Goal: Book appointment/travel/reservation

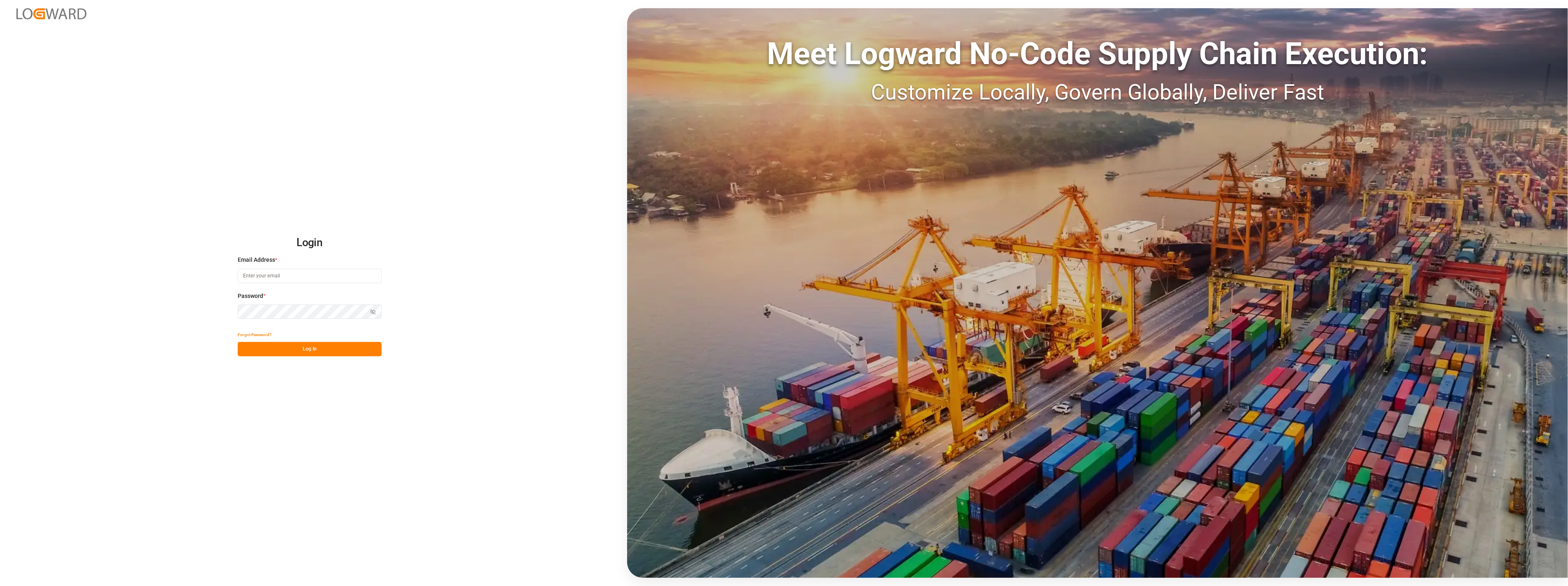
type input "[PERSON_NAME][EMAIL_ADDRESS][PERSON_NAME][DOMAIN_NAME]"
click at [306, 344] on button "Log In" at bounding box center [309, 349] width 144 height 15
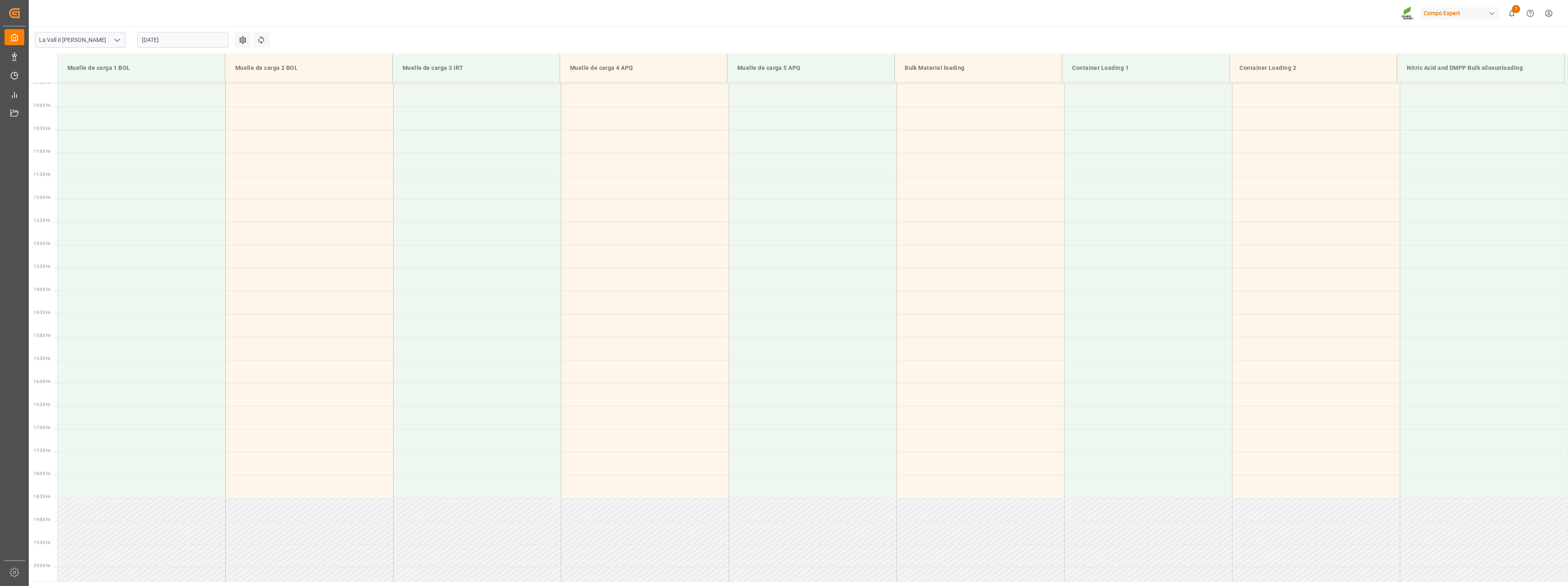
scroll to position [455, 0]
click at [192, 37] on input "[DATE]" at bounding box center [183, 40] width 91 height 16
click at [145, 154] on span "25" at bounding box center [147, 153] width 5 height 5
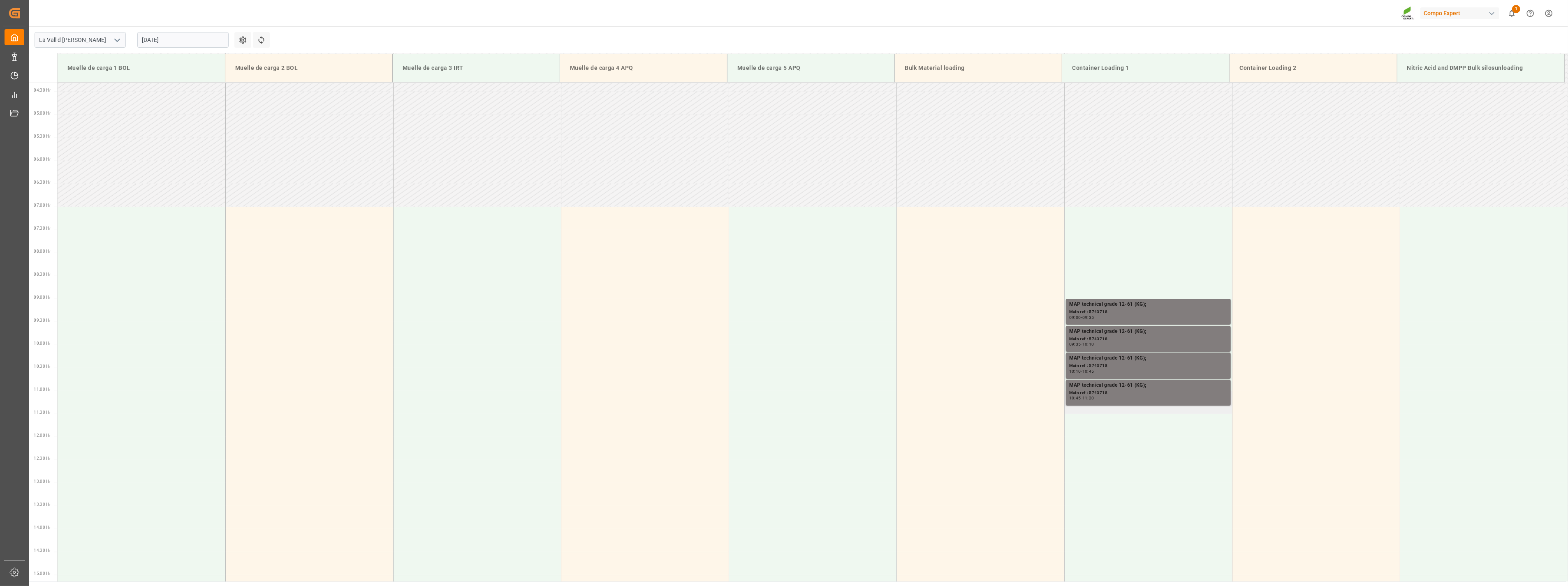
scroll to position [133, 0]
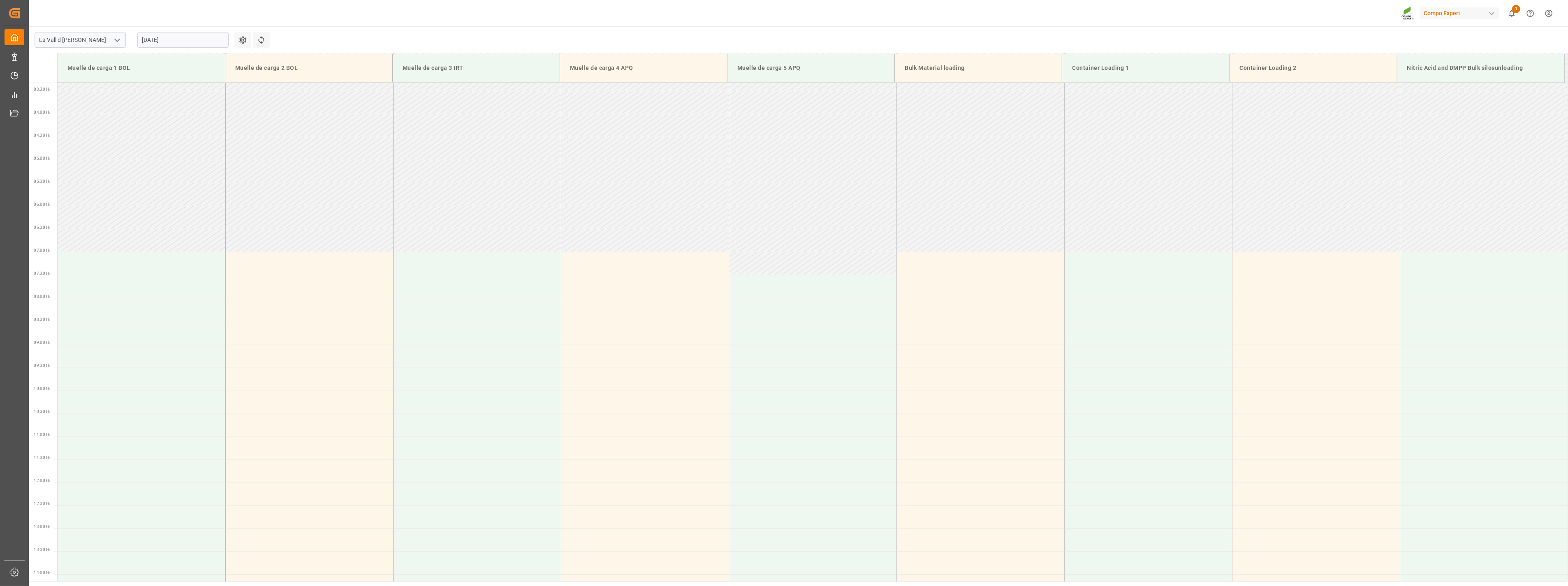
scroll to position [44, 0]
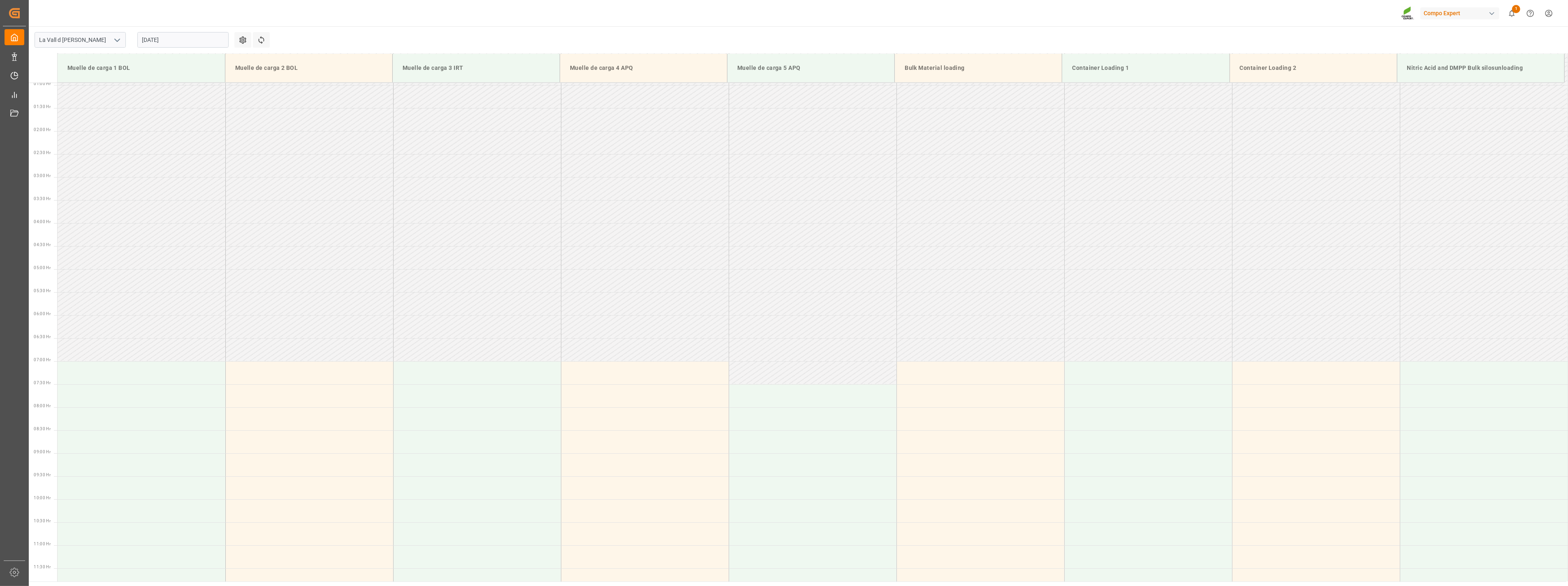
click at [180, 40] on input "[DATE]" at bounding box center [183, 40] width 91 height 16
click at [147, 155] on span "25" at bounding box center [147, 153] width 5 height 5
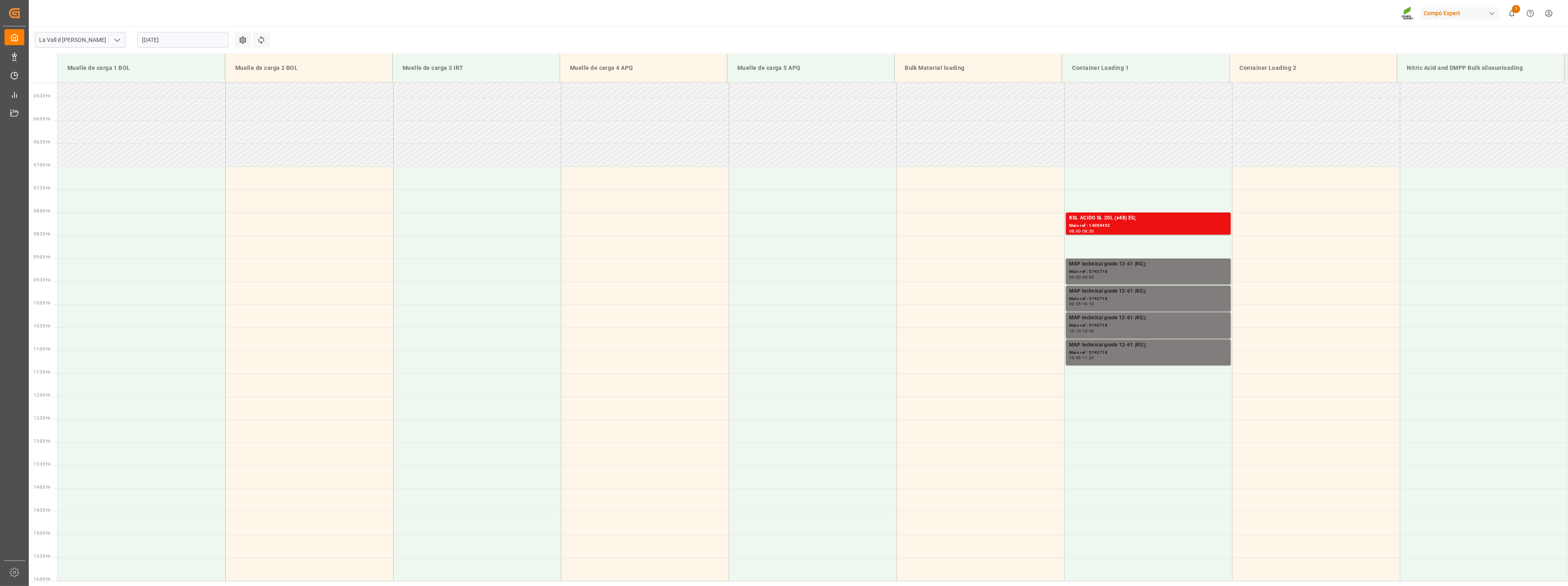
scroll to position [220, 0]
